Goal: Information Seeking & Learning: Learn about a topic

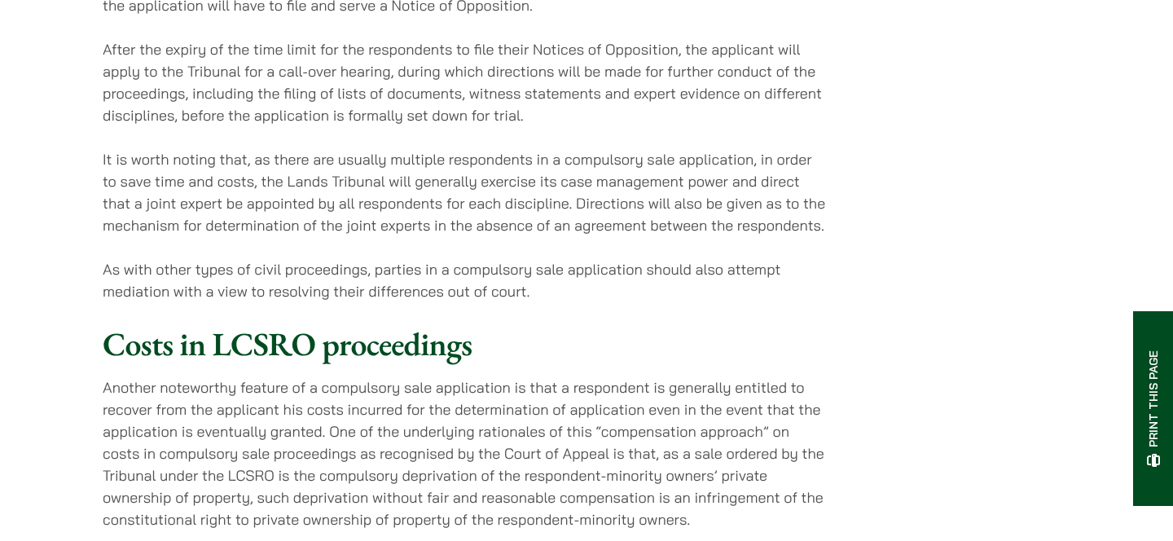
scroll to position [2207, 0]
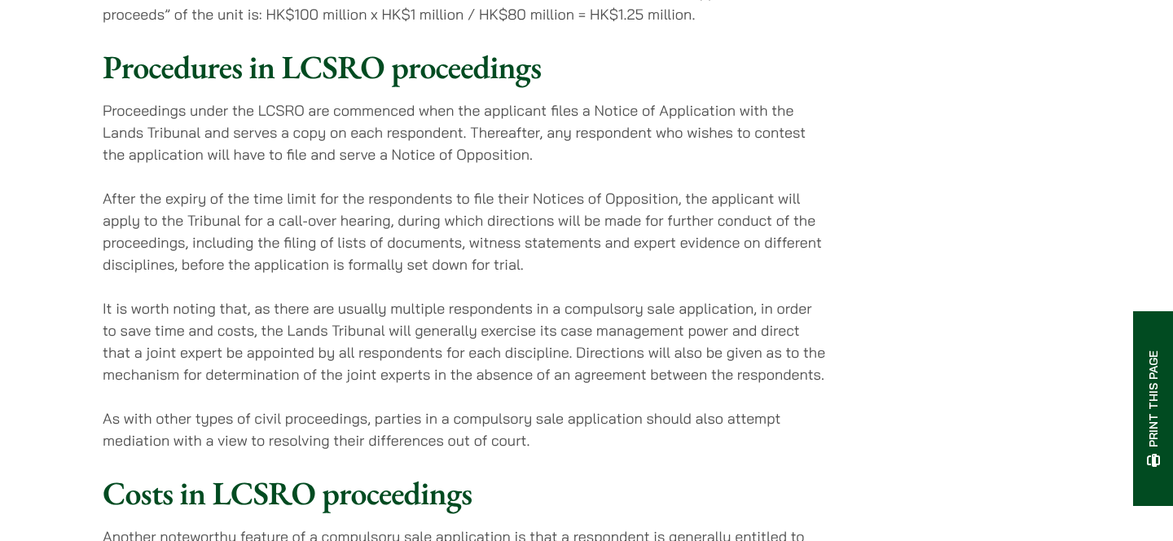
click at [406, 99] on p "Proceedings under the LCSRO are commenced when the applicant files a Notice of …" at bounding box center [466, 132] width 726 height 66
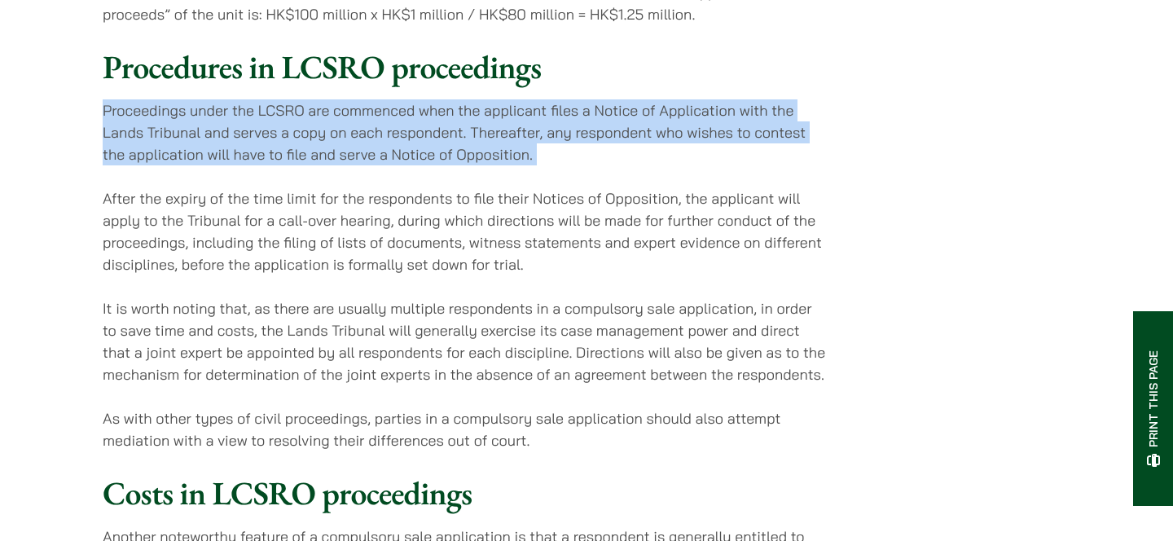
click at [406, 99] on p "Proceedings under the LCSRO are commenced when the applicant files a Notice of …" at bounding box center [466, 132] width 726 height 66
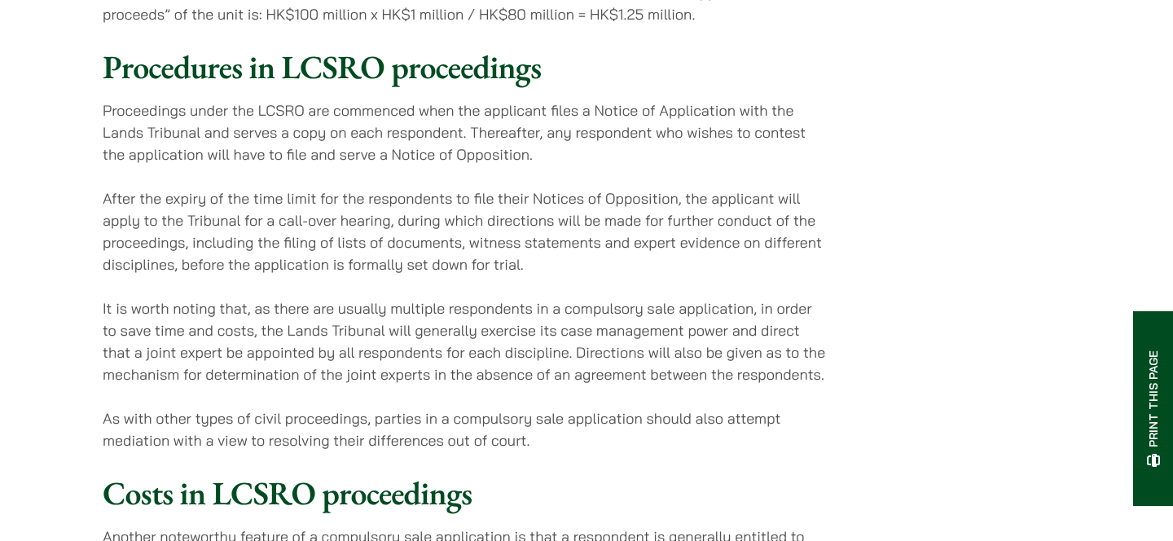
click at [406, 99] on p "Proceedings under the LCSRO are commenced when the applicant files a Notice of …" at bounding box center [466, 132] width 726 height 66
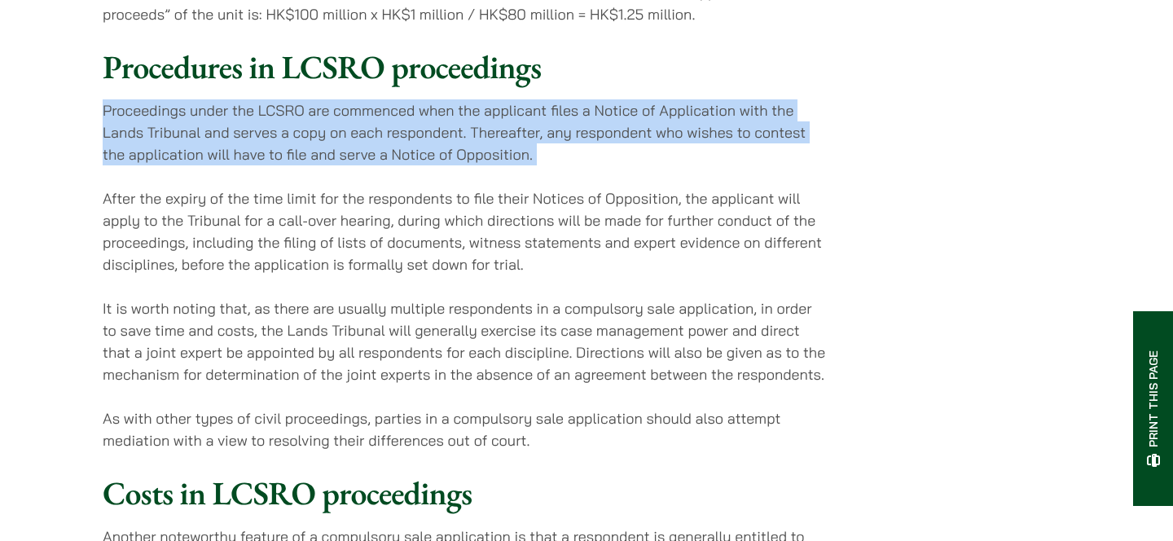
click at [381, 203] on p "After the expiry of the time limit for the respondents to file their Notices of…" at bounding box center [466, 231] width 726 height 88
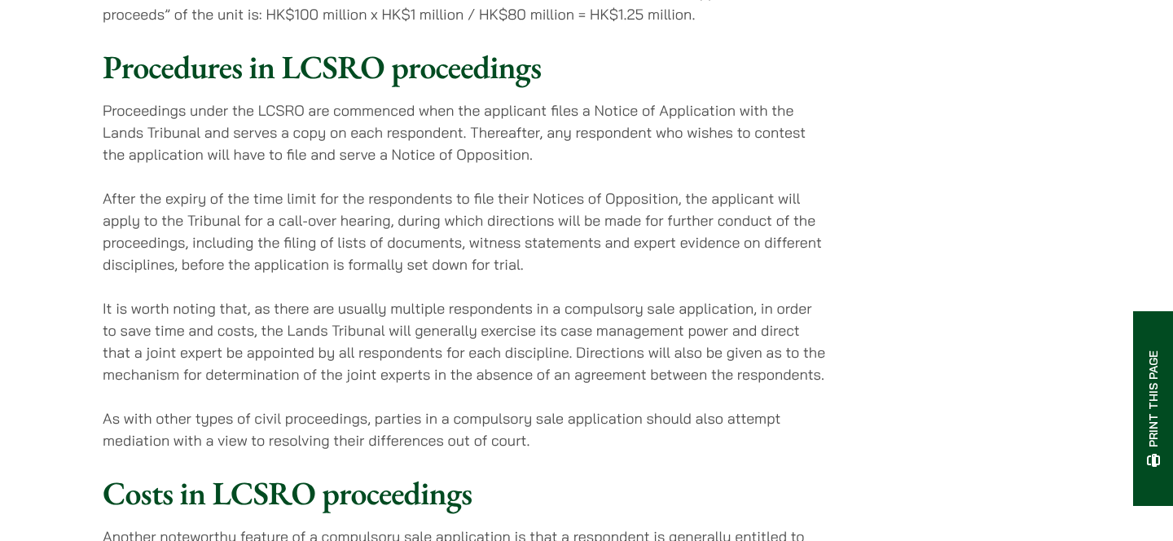
click at [381, 203] on p "After the expiry of the time limit for the respondents to file their Notices of…" at bounding box center [466, 231] width 726 height 88
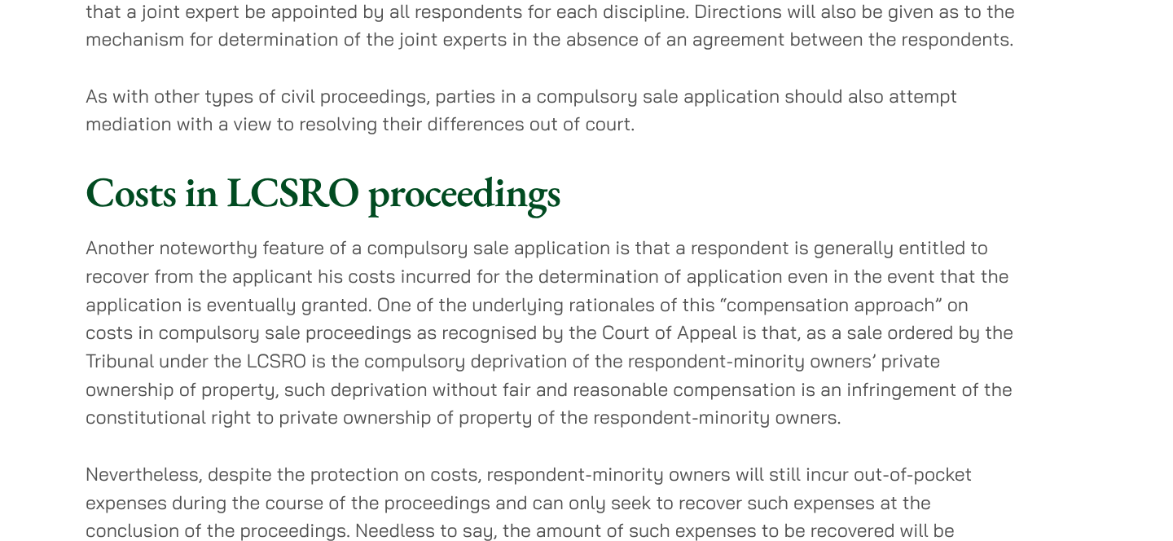
scroll to position [2468, 0]
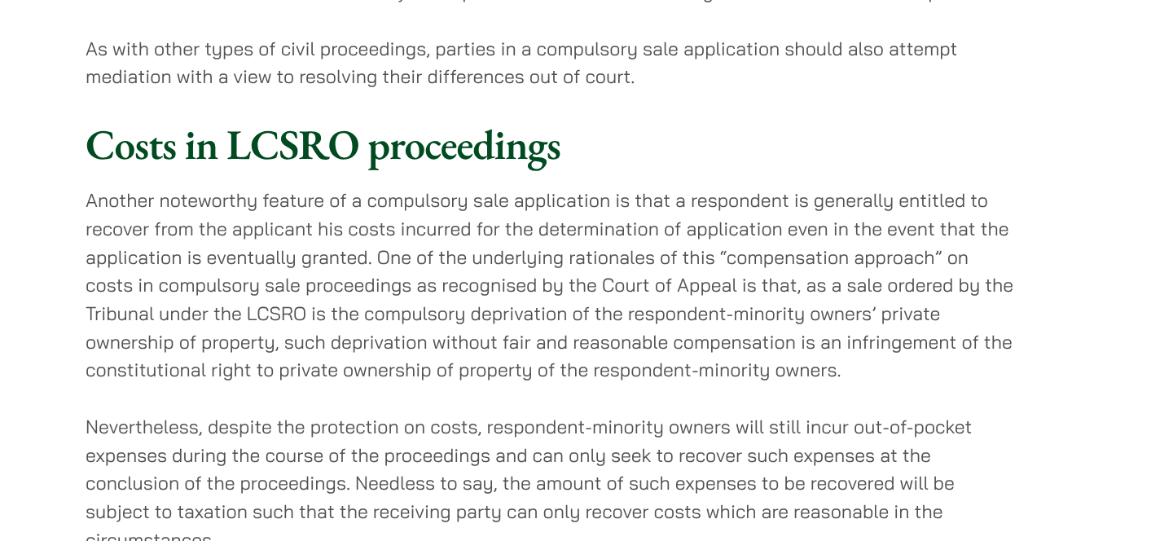
click at [520, 302] on p "Another noteworthy feature of a compulsory sale application is that a responden…" at bounding box center [466, 342] width 726 height 154
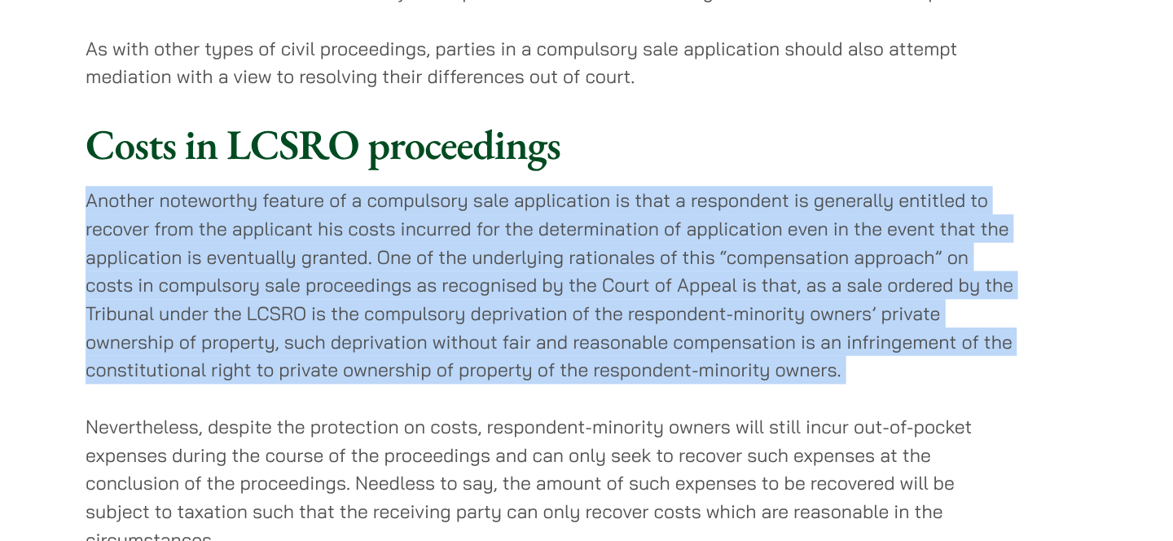
click at [520, 302] on p "Another noteworthy feature of a compulsory sale application is that a responden…" at bounding box center [466, 342] width 726 height 154
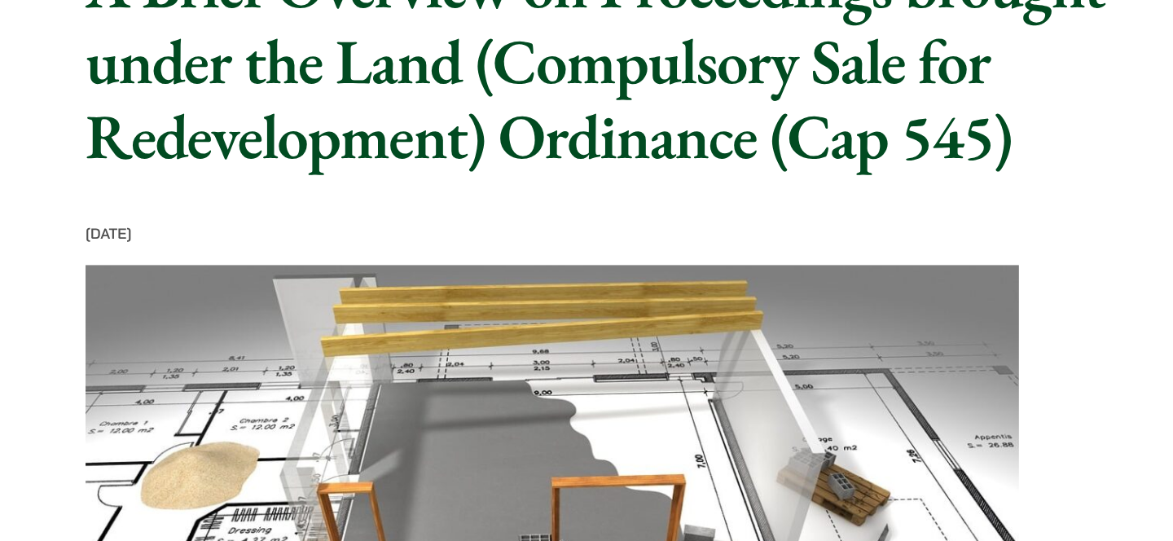
scroll to position [0, 0]
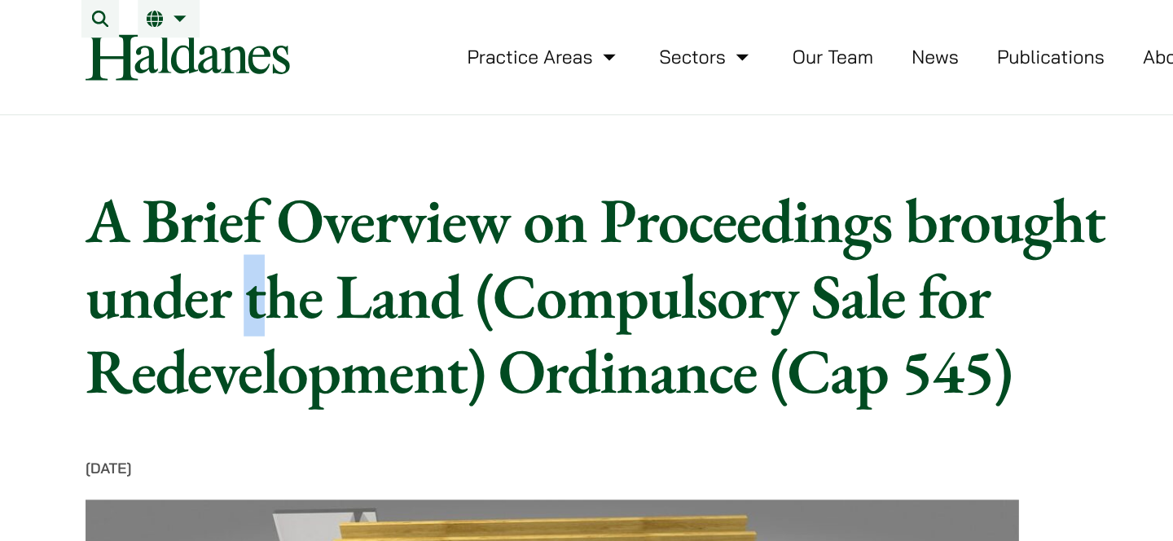
click at [239, 248] on h1 "A Brief Overview on Proceedings brought under the Land (Compulsory Sale for Red…" at bounding box center [525, 230] width 845 height 176
click at [323, 248] on h1 "A Brief Overview on Proceedings brought under the Land (Compulsory Sale for Red…" at bounding box center [525, 230] width 845 height 176
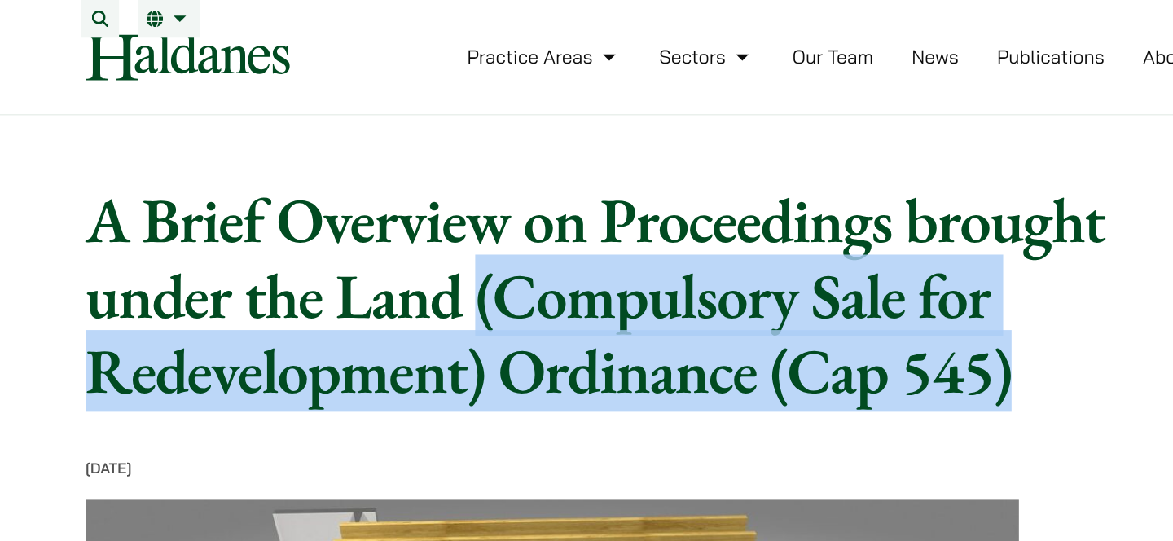
drag, startPoint x: 406, startPoint y: 241, endPoint x: 843, endPoint y: 319, distance: 444.3
click at [843, 318] on h1 "A Brief Overview on Proceedings brought under the Land (Compulsory Sale for Red…" at bounding box center [525, 230] width 845 height 176
copy h1 "(Compulsory Sale for Redevelopment) Ordinance (Cap 545)"
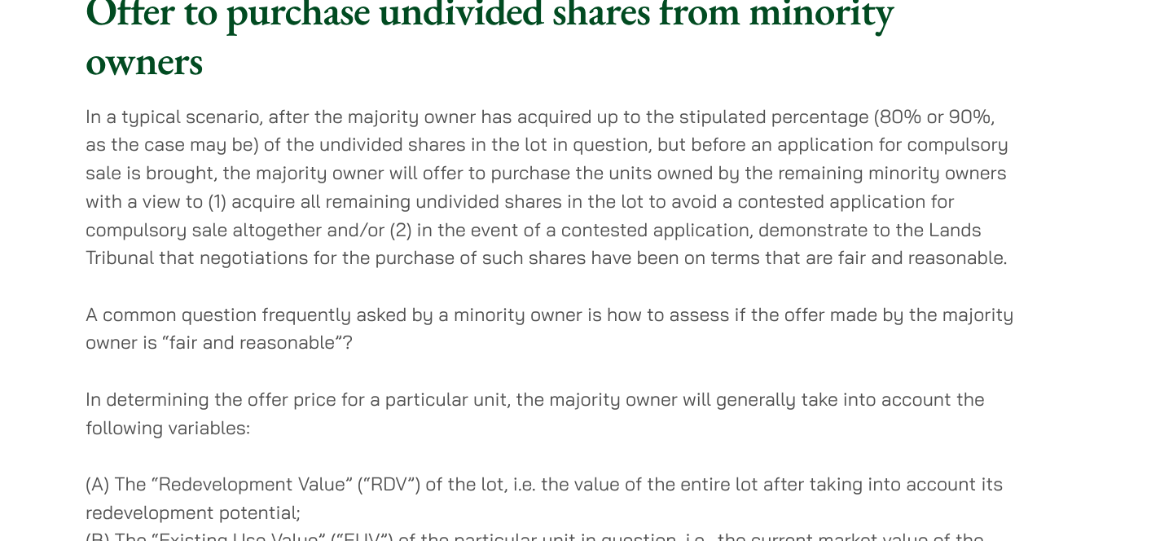
scroll to position [1420, 0]
